Goal: Task Accomplishment & Management: Complete application form

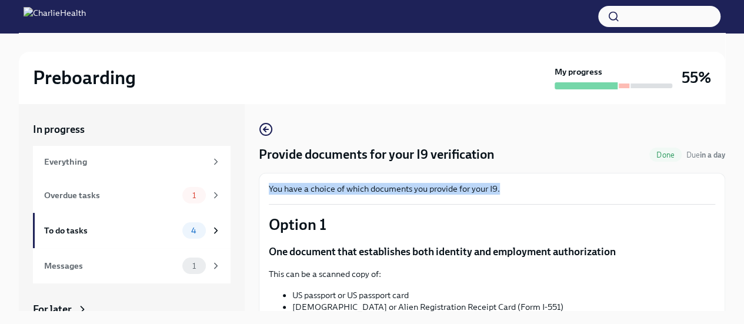
scroll to position [602, 0]
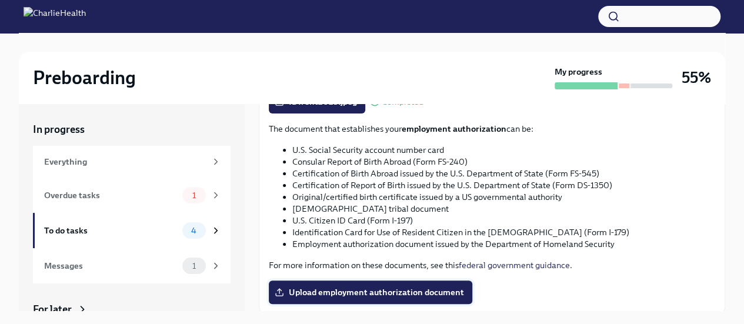
click at [368, 292] on span "Upload employment authorization document" at bounding box center [370, 292] width 187 height 12
click at [0, 0] on input "Upload employment authorization document" at bounding box center [0, 0] width 0 height 0
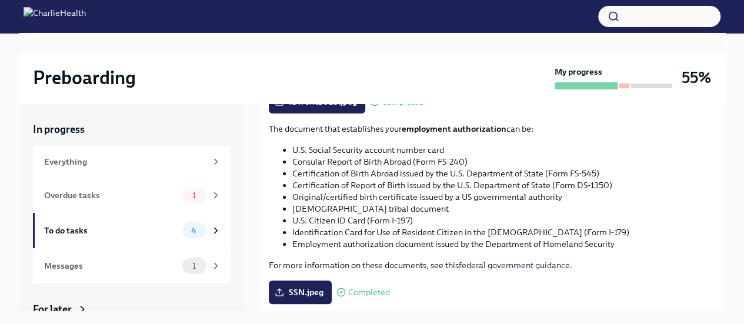
scroll to position [642, 0]
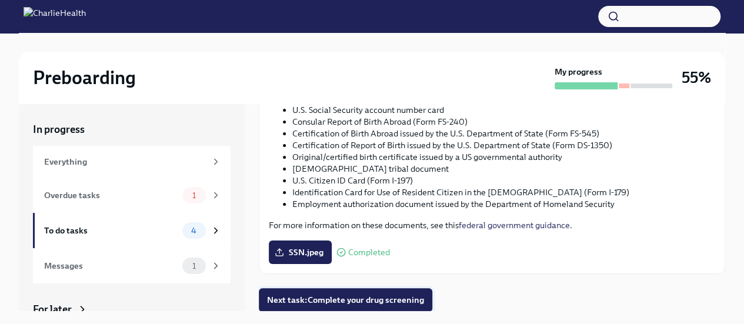
click at [364, 302] on span "Next task : Complete your drug screening" at bounding box center [345, 300] width 157 height 12
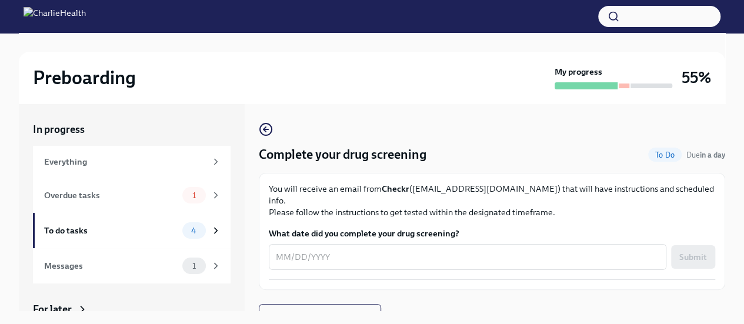
scroll to position [20, 0]
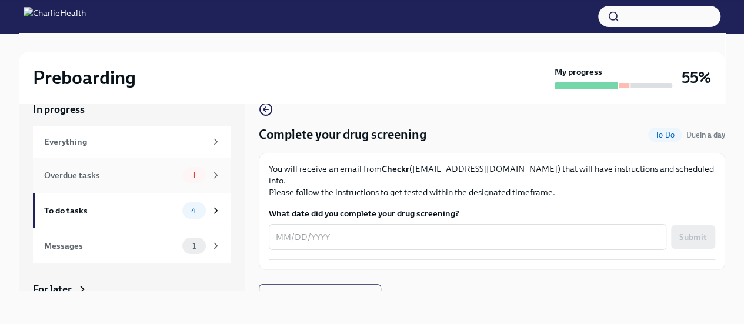
click at [112, 174] on div "Overdue tasks" at bounding box center [110, 175] width 133 height 13
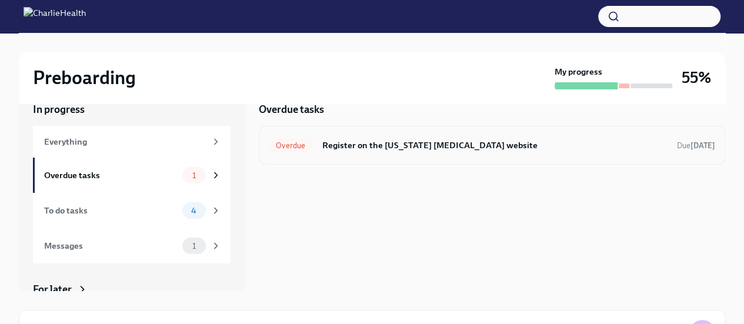
click at [310, 145] on span "Overdue" at bounding box center [291, 145] width 44 height 9
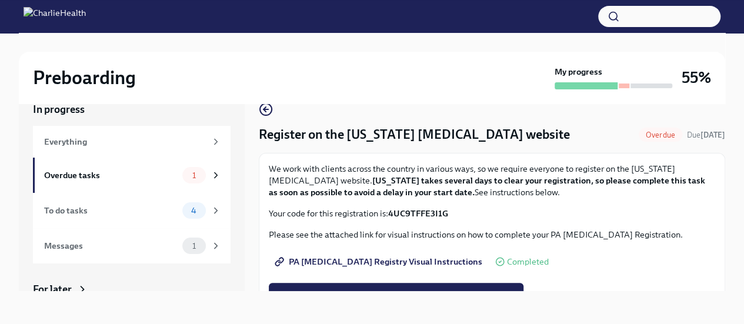
scroll to position [72, 0]
